Goal: Information Seeking & Learning: Learn about a topic

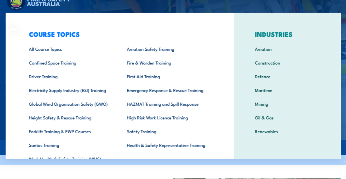
click at [18, 21] on div "COURSE TOPICS All Course Topics Aviation Safety Training Confined Space Trainin…" at bounding box center [120, 100] width 228 height 174
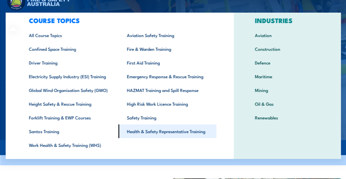
scroll to position [12, 0]
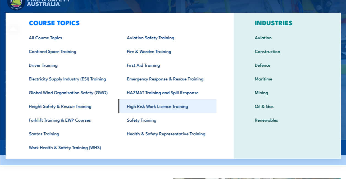
click at [154, 104] on link "High Risk Work Licence Training" at bounding box center [167, 106] width 98 height 14
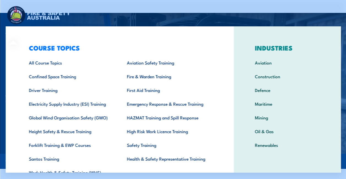
click at [17, 33] on div "COURSE TOPICS All Course Topics Aviation Safety Training Confined Space Trainin…" at bounding box center [120, 113] width 228 height 174
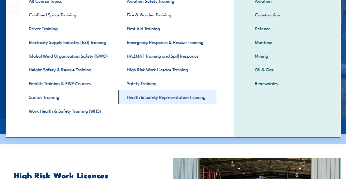
scroll to position [28, 0]
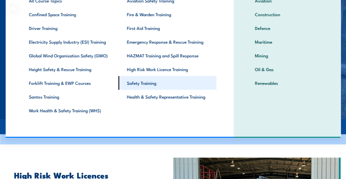
click at [145, 82] on link "Safety Training" at bounding box center [167, 83] width 98 height 14
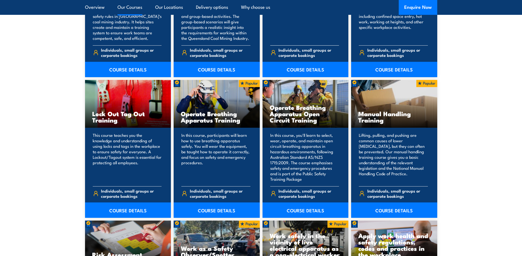
scroll to position [524, 0]
